Goal: Task Accomplishment & Management: Complete application form

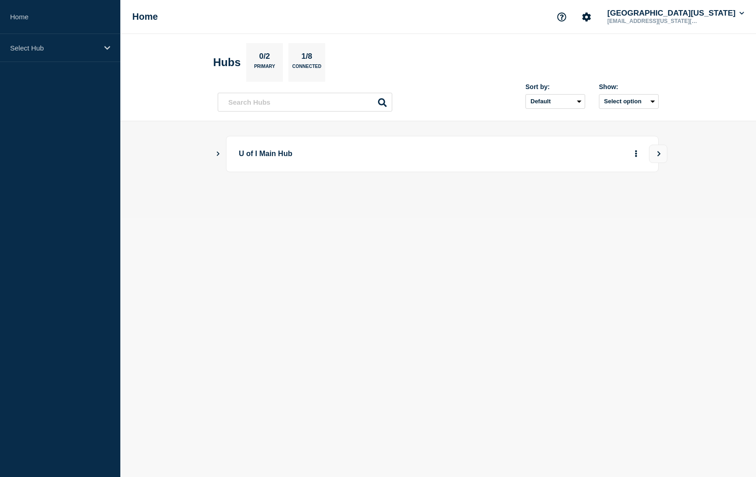
click at [267, 156] on p "U of I Main Hub" at bounding box center [366, 154] width 254 height 17
click at [71, 42] on div "Select Hub" at bounding box center [60, 48] width 120 height 28
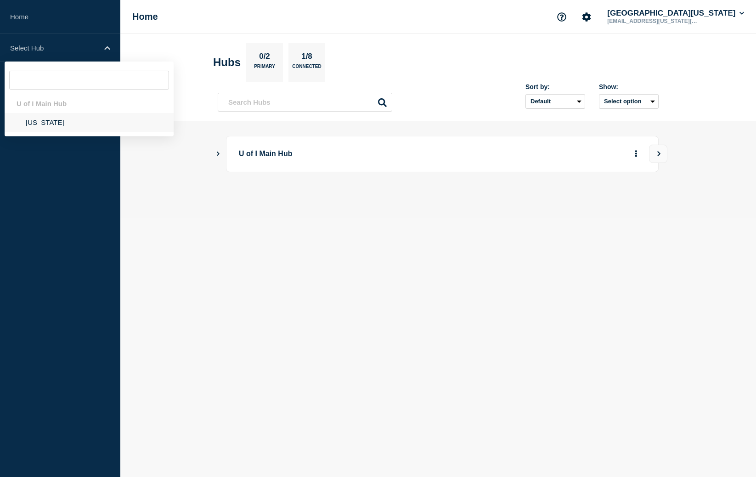
click at [53, 130] on li "[US_STATE]" at bounding box center [89, 122] width 169 height 19
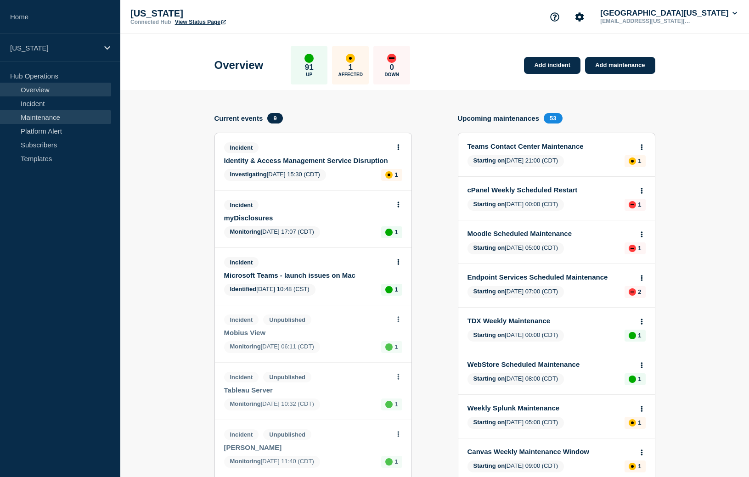
click at [61, 118] on link "Maintenance" at bounding box center [55, 117] width 111 height 14
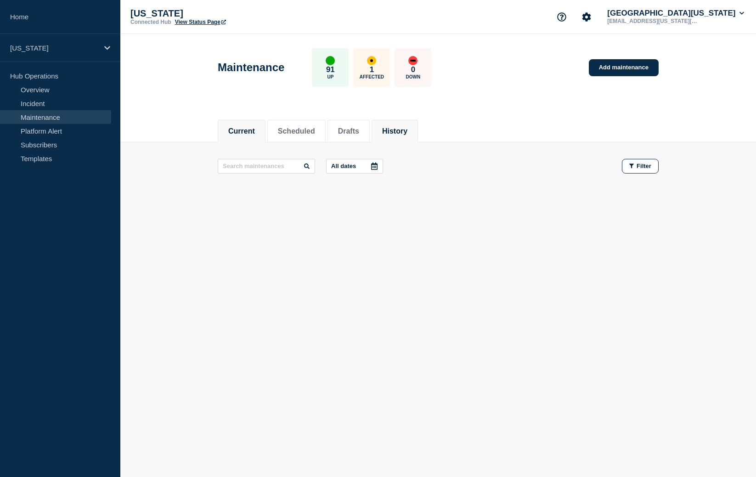
click at [393, 132] on button "History" at bounding box center [394, 131] width 25 height 8
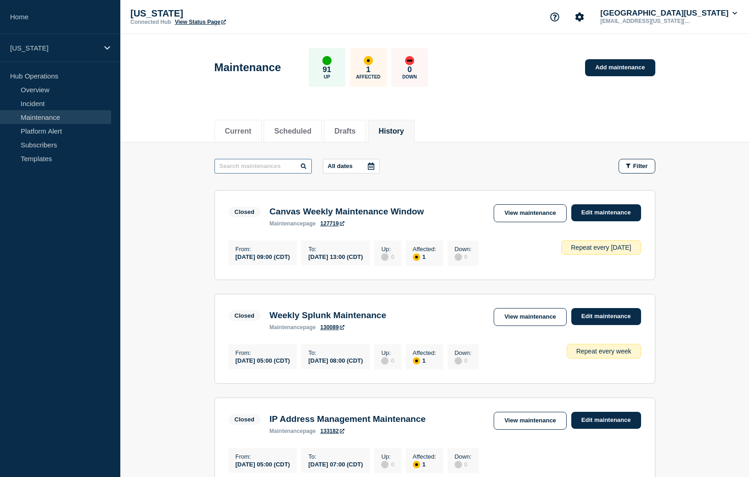
click at [244, 167] on input "text" at bounding box center [262, 166] width 97 height 15
type input "wi-fi"
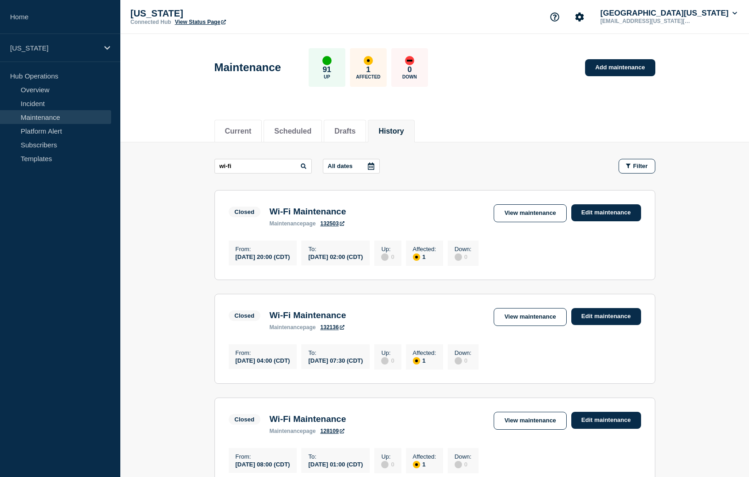
click at [307, 214] on h3 "Wi-Fi Maintenance" at bounding box center [308, 212] width 77 height 10
click at [566, 211] on link "View maintenance" at bounding box center [530, 213] width 73 height 18
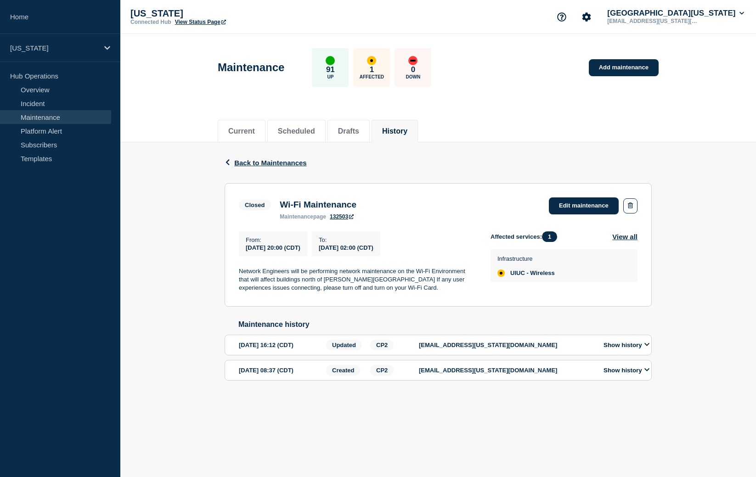
click at [630, 349] on button "Show history" at bounding box center [626, 345] width 51 height 8
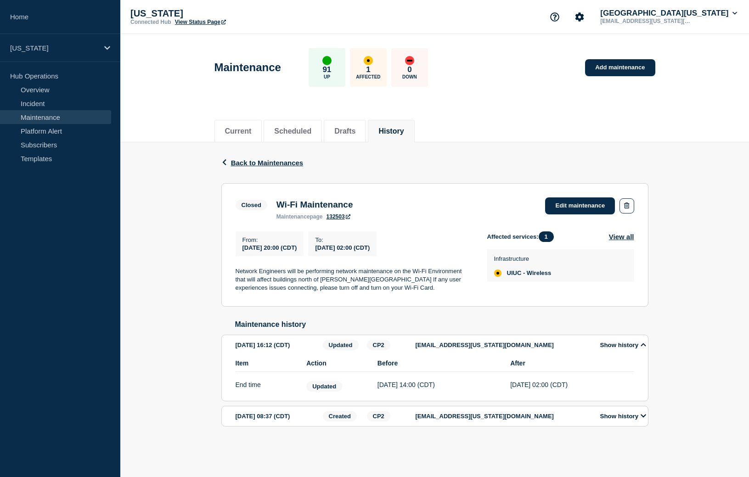
click at [624, 420] on button "Show history" at bounding box center [623, 416] width 51 height 8
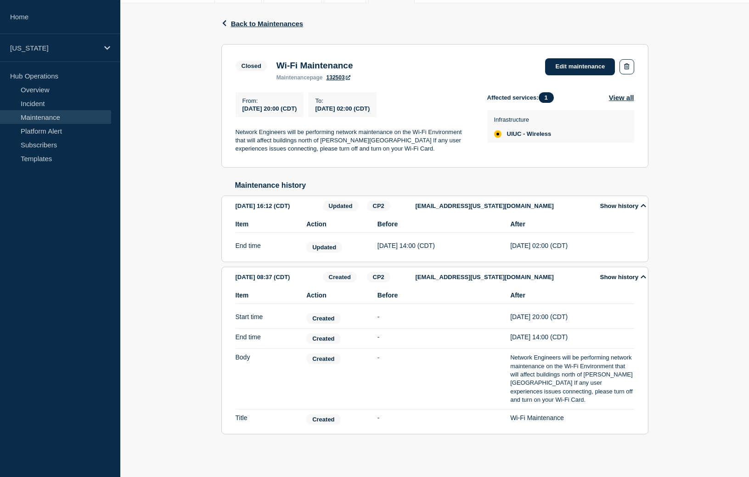
scroll to position [150, 0]
click at [60, 51] on p "[US_STATE]" at bounding box center [54, 48] width 88 height 8
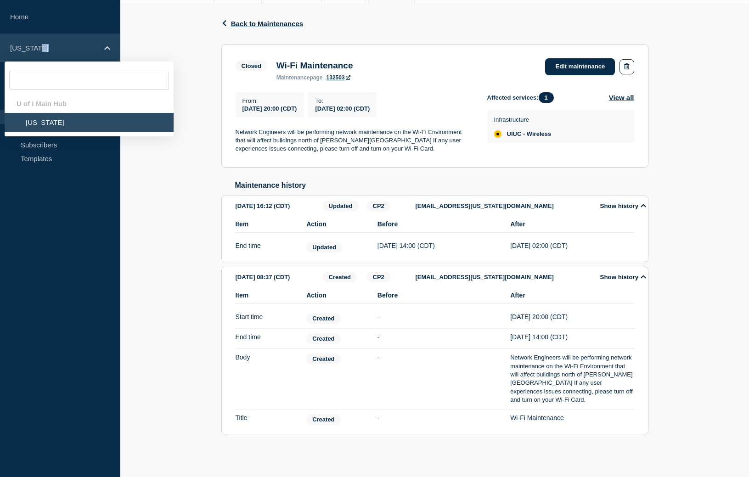
click at [60, 51] on p "[US_STATE]" at bounding box center [54, 48] width 88 height 8
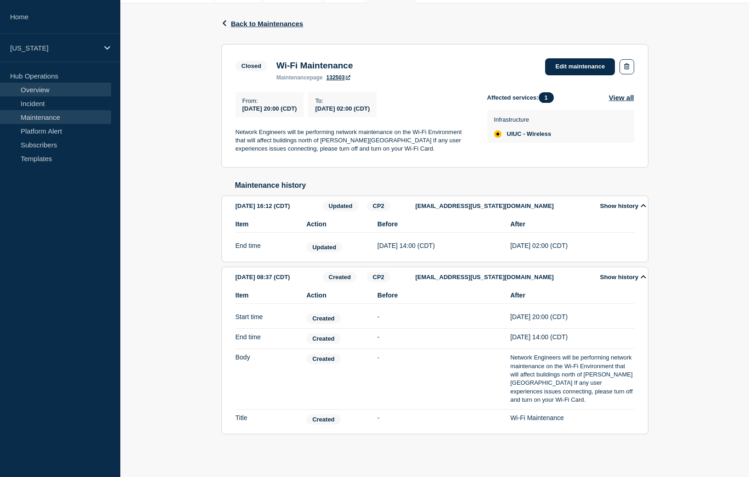
click at [65, 88] on link "Overview" at bounding box center [55, 90] width 111 height 14
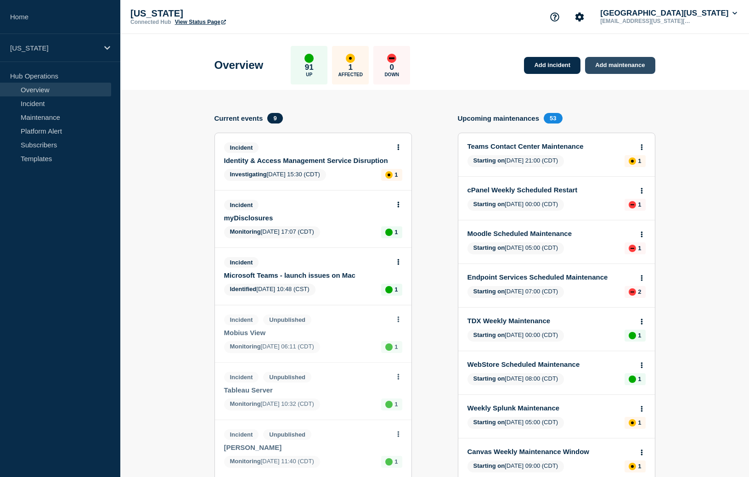
click at [606, 70] on link "Add maintenance" at bounding box center [620, 65] width 70 height 17
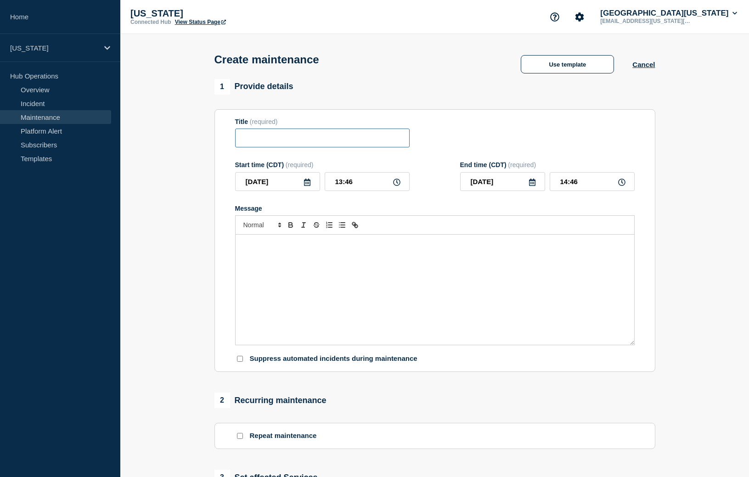
drag, startPoint x: 383, startPoint y: 135, endPoint x: 375, endPoint y: 139, distance: 9.5
click at [383, 135] on input "Title" at bounding box center [322, 138] width 175 height 19
type input "Wi-Fi Maintenance"
click at [381, 276] on div "Message" at bounding box center [435, 290] width 399 height 110
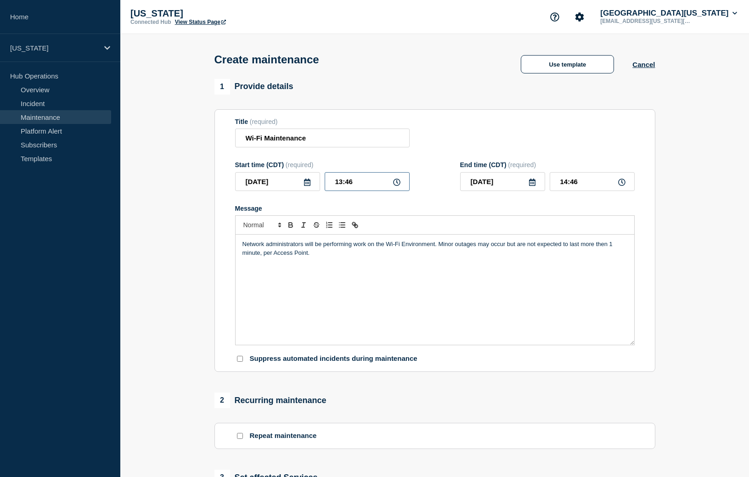
click at [373, 191] on input "13:46" at bounding box center [367, 181] width 85 height 19
click at [298, 190] on input "[DATE]" at bounding box center [277, 181] width 85 height 19
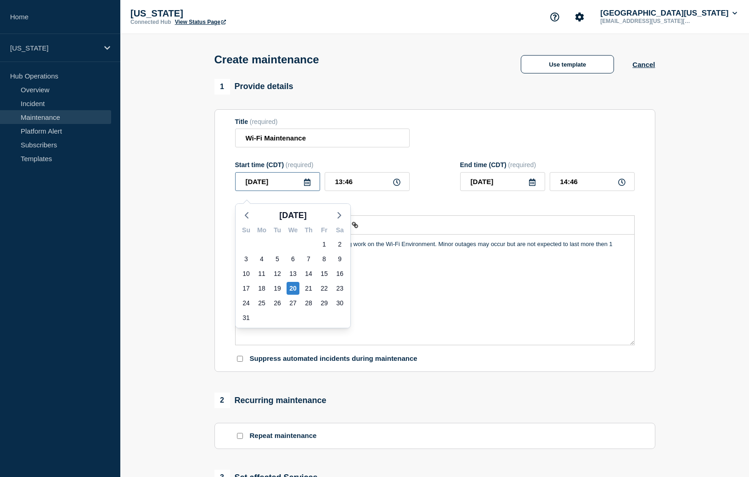
click at [304, 186] on icon at bounding box center [307, 182] width 7 height 7
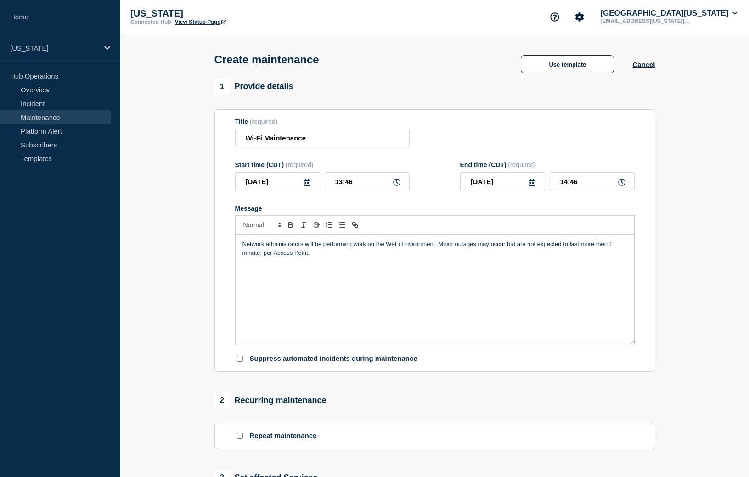
click at [307, 186] on icon at bounding box center [307, 182] width 7 height 7
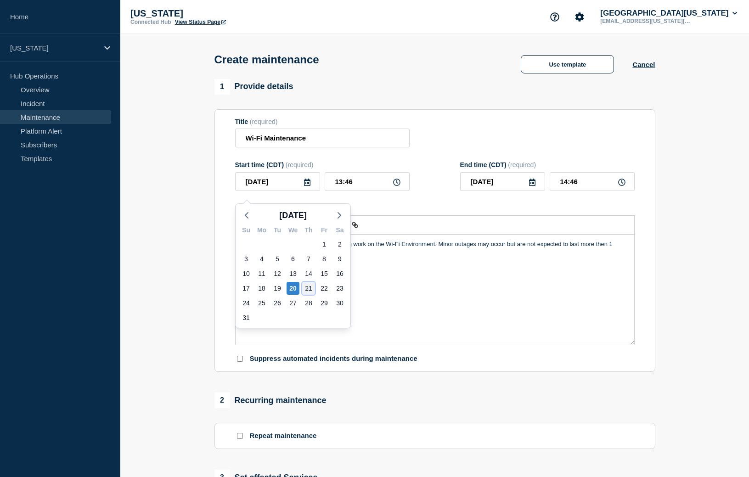
click at [308, 288] on div "21" at bounding box center [308, 288] width 13 height 13
type input "[DATE]"
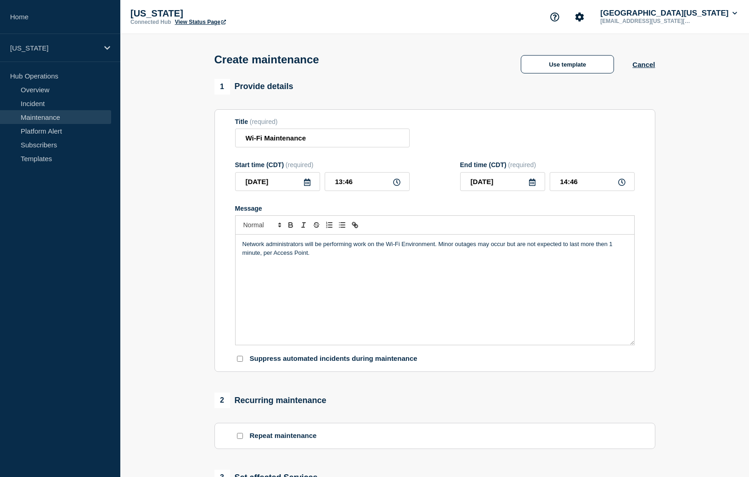
click at [394, 186] on icon at bounding box center [396, 182] width 7 height 7
click at [400, 189] on div "13:46" at bounding box center [367, 181] width 85 height 19
drag, startPoint x: 327, startPoint y: 191, endPoint x: 286, endPoint y: 190, distance: 41.3
click at [289, 190] on div "[DATE] 13:46" at bounding box center [322, 181] width 175 height 19
type input "04:00"
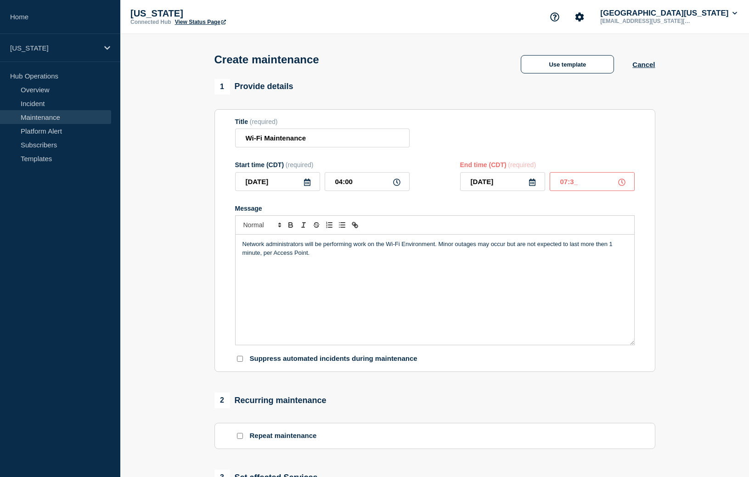
type input "07:30"
click at [362, 254] on p "Network administrators will be performing work on the Wi-Fi Environment. Minor …" at bounding box center [434, 248] width 385 height 17
drag, startPoint x: 206, startPoint y: 327, endPoint x: 174, endPoint y: 261, distance: 73.7
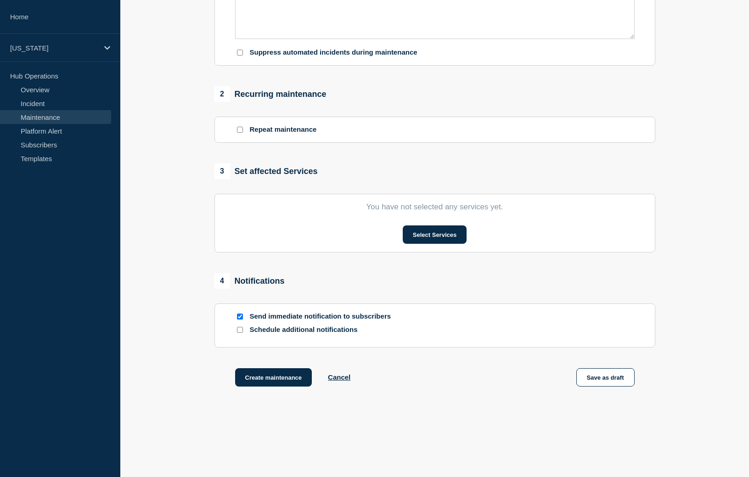
scroll to position [309, 0]
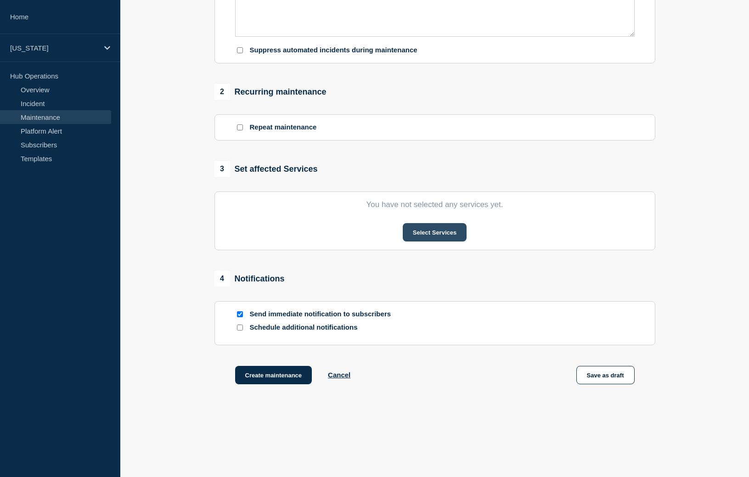
click at [450, 242] on button "Select Services" at bounding box center [435, 232] width 64 height 18
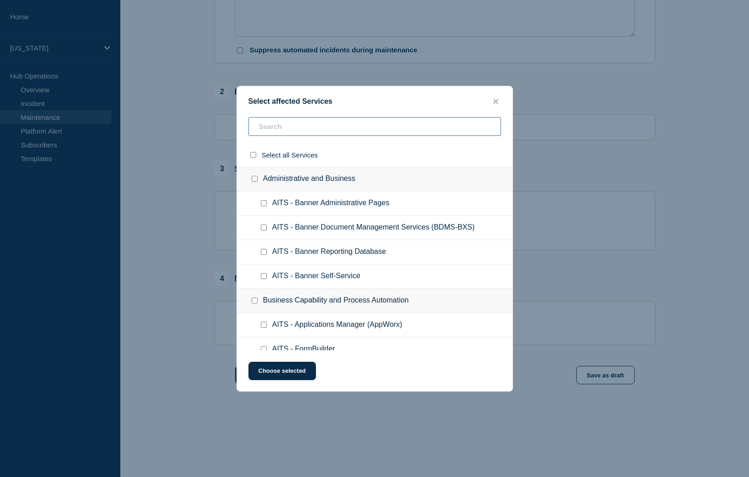
click at [293, 121] on input "text" at bounding box center [374, 126] width 253 height 19
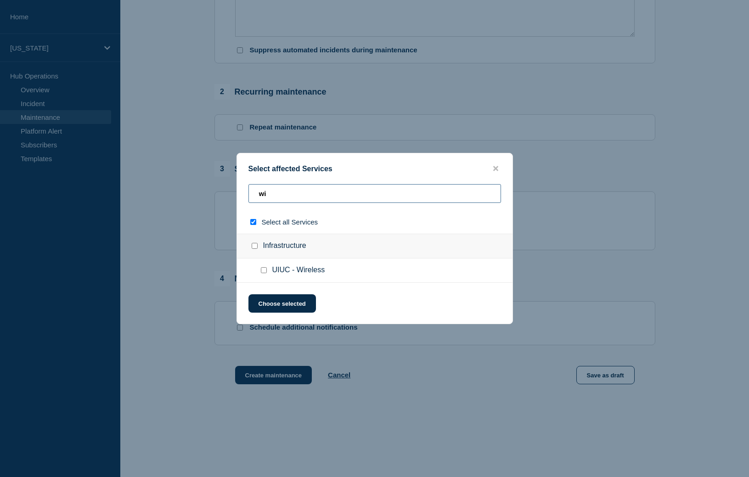
type input "wif"
checkbox input "true"
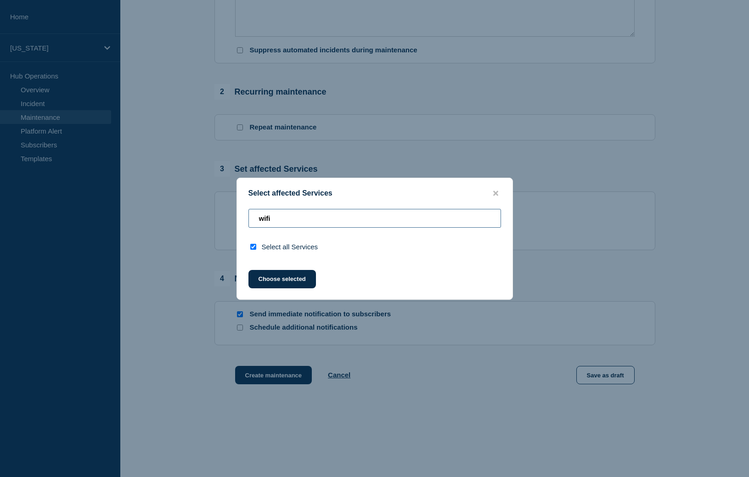
type input "w"
checkbox input "false"
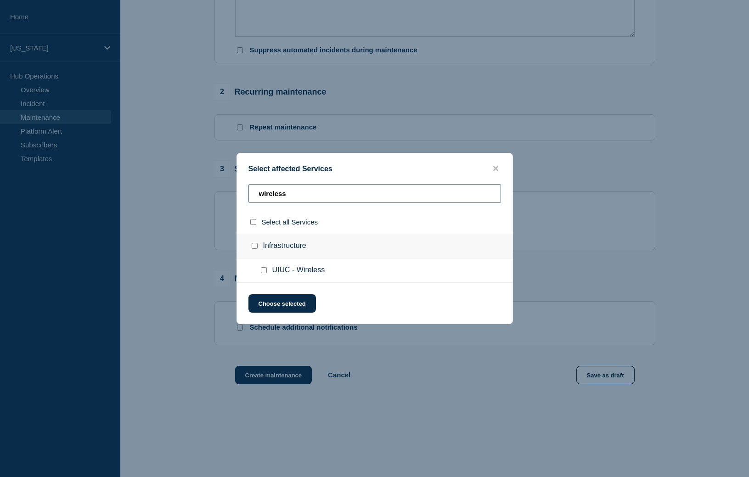
type input "wireless"
click at [268, 273] on div at bounding box center [265, 270] width 13 height 9
click at [264, 272] on input "UIUC - Wireless checkbox" at bounding box center [264, 270] width 6 height 6
checkbox input "true"
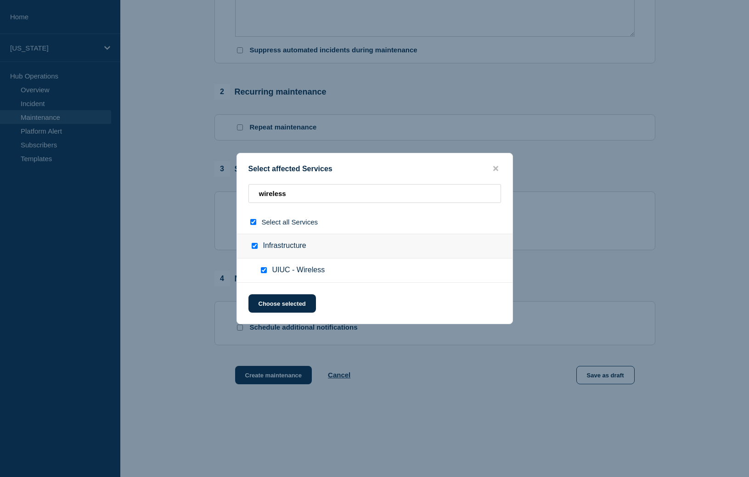
checkbox input "true"
click at [277, 309] on button "Choose selected" at bounding box center [282, 303] width 68 height 18
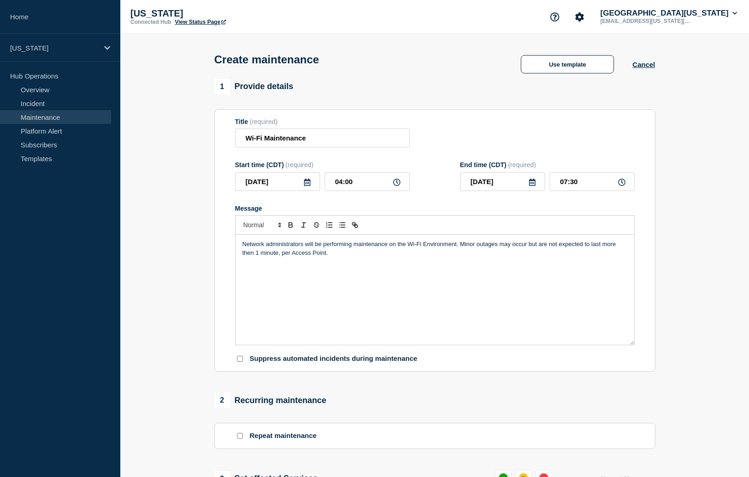
scroll to position [386, 0]
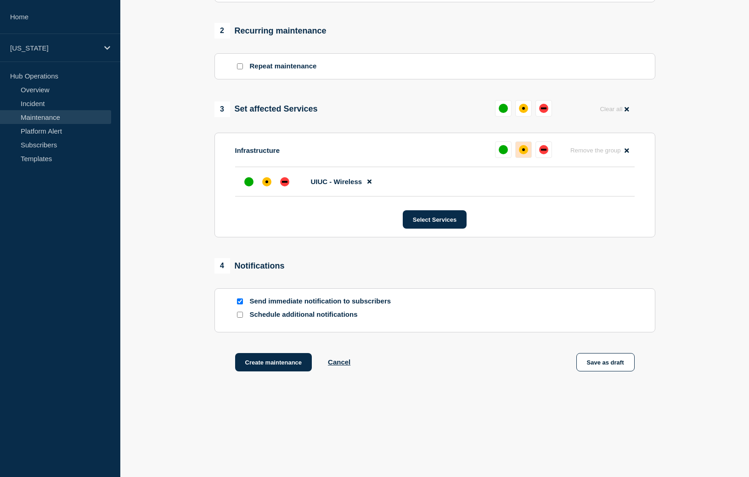
click at [525, 148] on div "affected" at bounding box center [523, 149] width 9 height 9
click at [268, 362] on button "Create maintenance" at bounding box center [273, 362] width 77 height 18
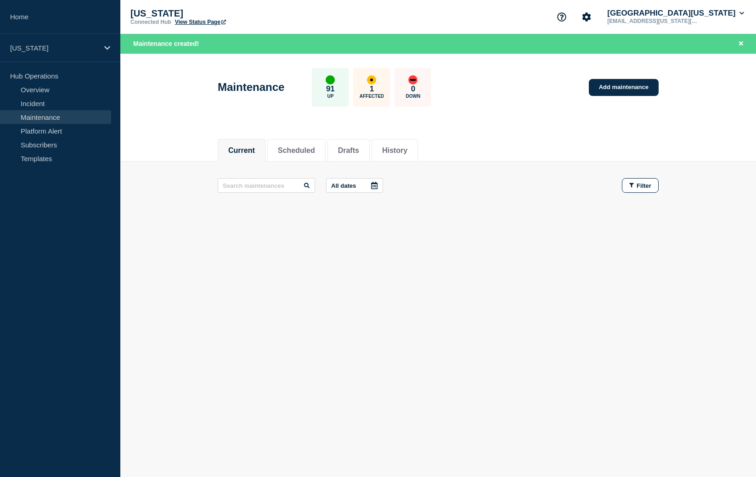
click at [187, 158] on div "Current Scheduled Drafts History" at bounding box center [438, 146] width 636 height 32
click at [193, 157] on div "Current Scheduled Drafts History" at bounding box center [438, 146] width 636 height 32
click at [289, 147] on button "Scheduled" at bounding box center [296, 151] width 37 height 8
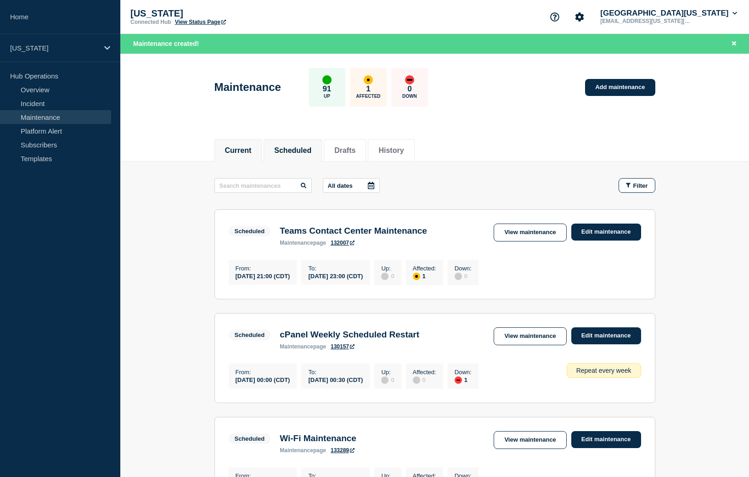
click at [232, 150] on button "Current" at bounding box center [238, 151] width 27 height 8
